Goal: Find specific page/section

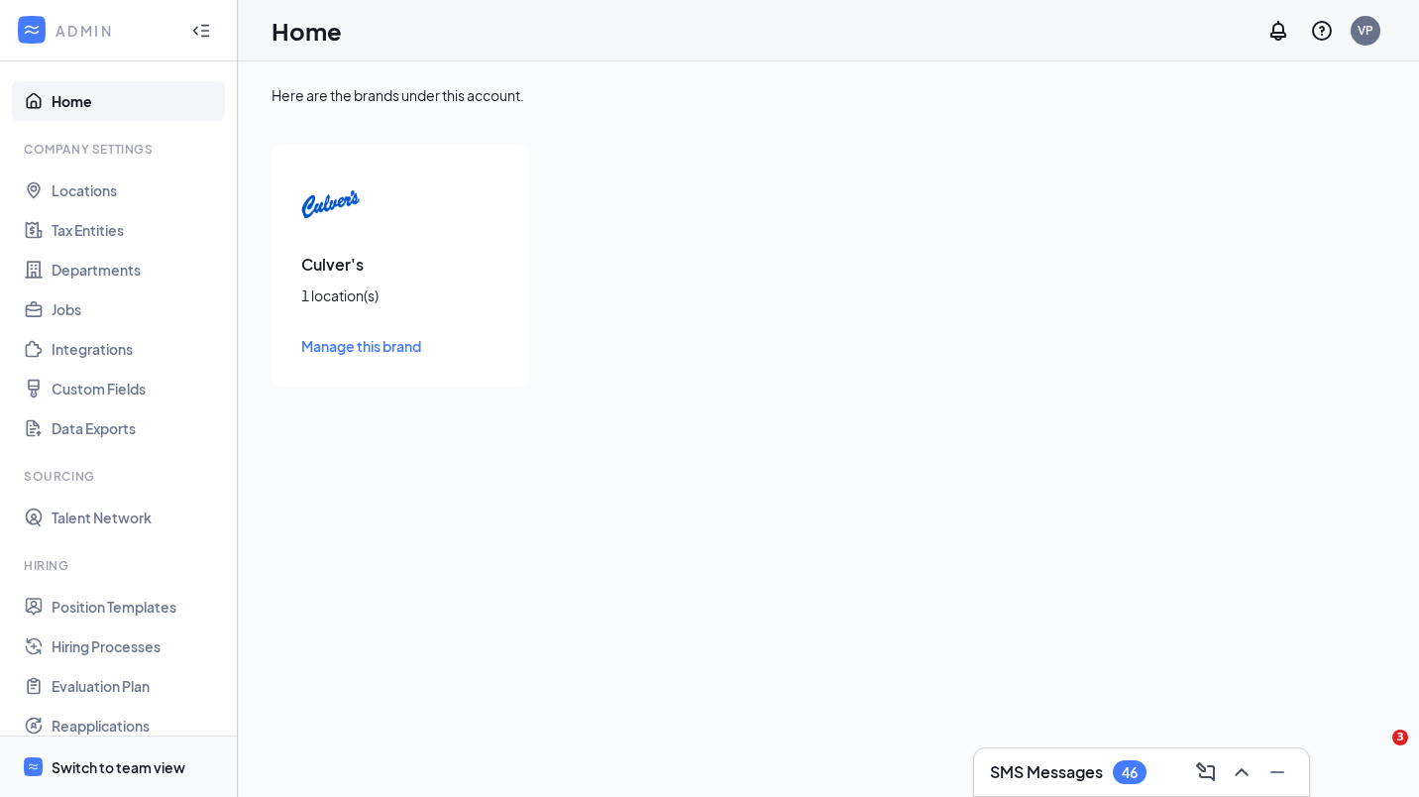
click at [99, 767] on div "Switch to team view" at bounding box center [119, 767] width 134 height 20
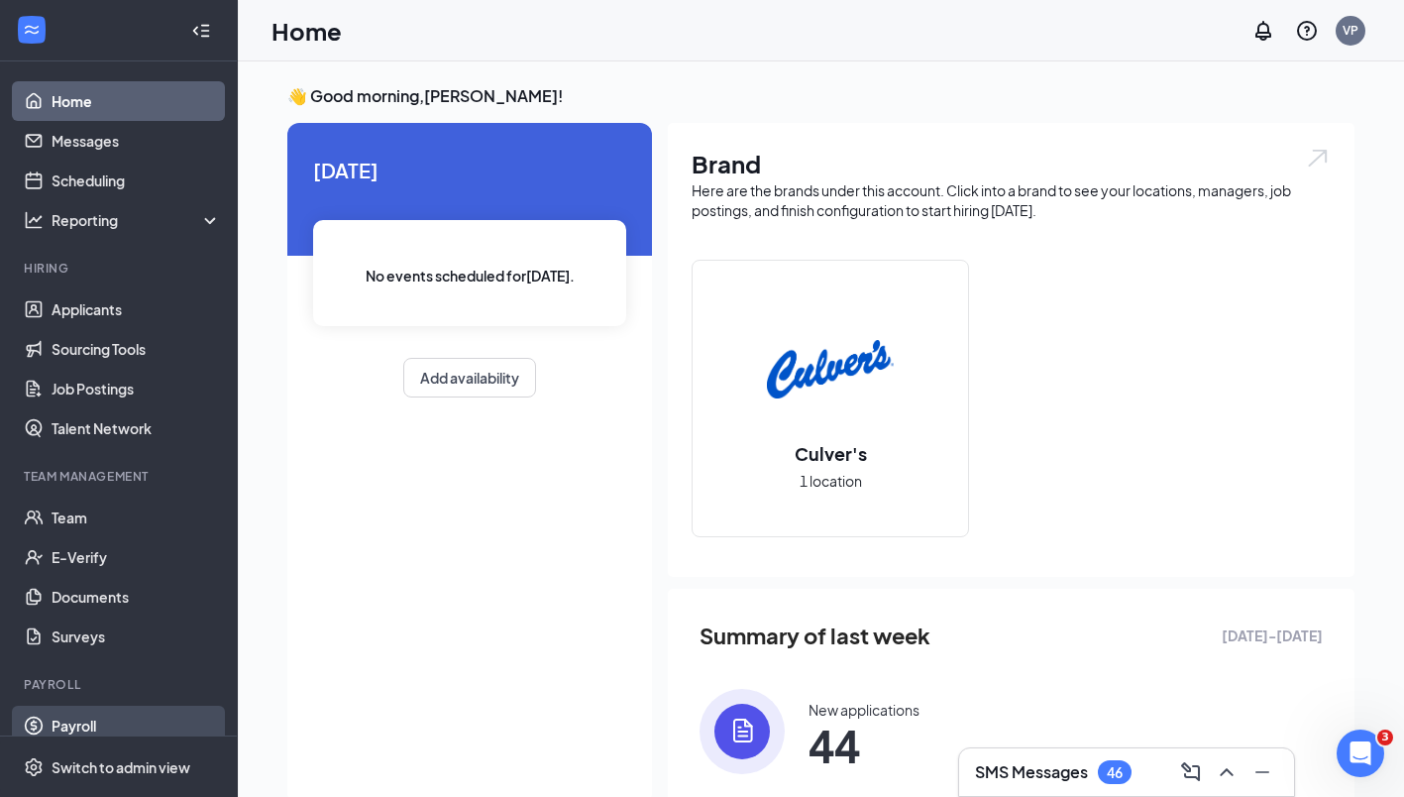
click at [96, 716] on link "Payroll" at bounding box center [136, 726] width 169 height 40
